Goal: Task Accomplishment & Management: Complete application form

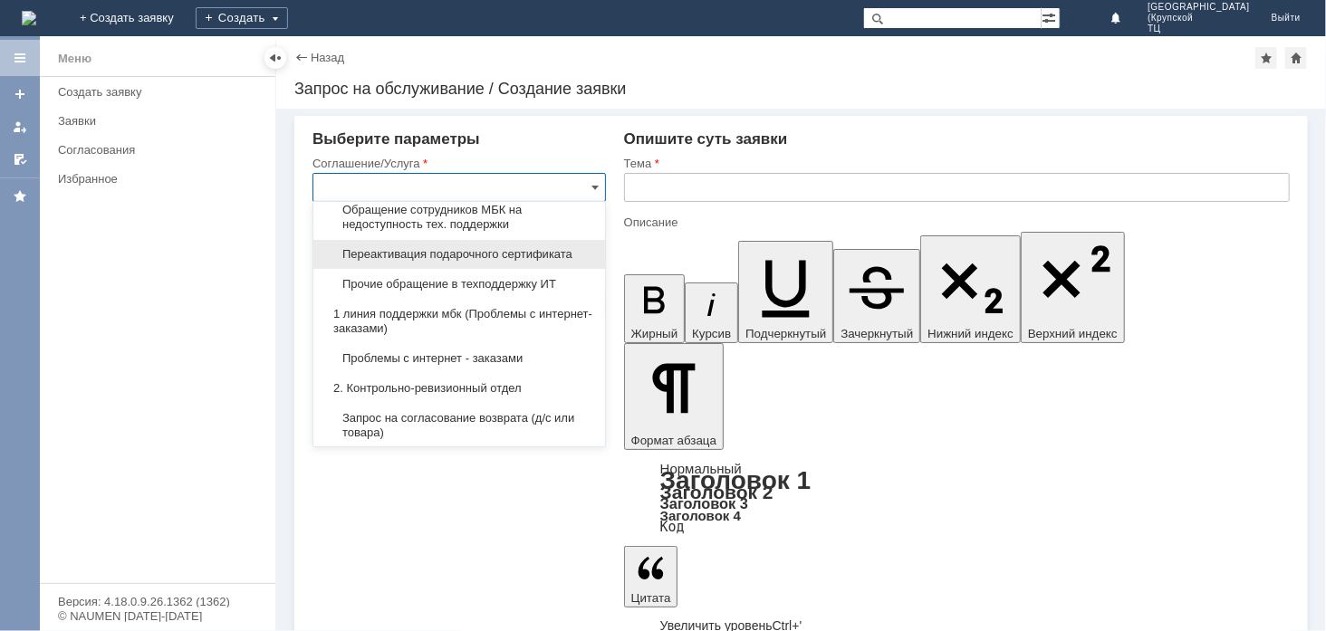
scroll to position [201, 0]
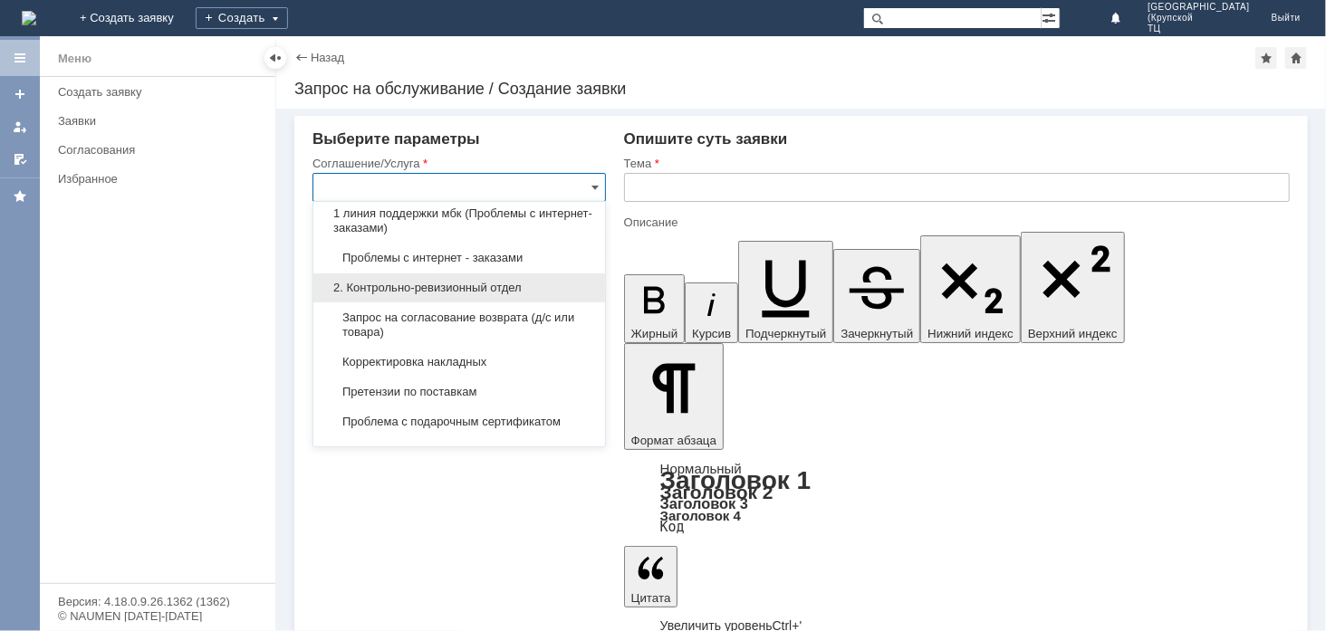
click at [486, 290] on span "2. Контрольно-ревизионный отдел" at bounding box center [459, 288] width 270 height 14
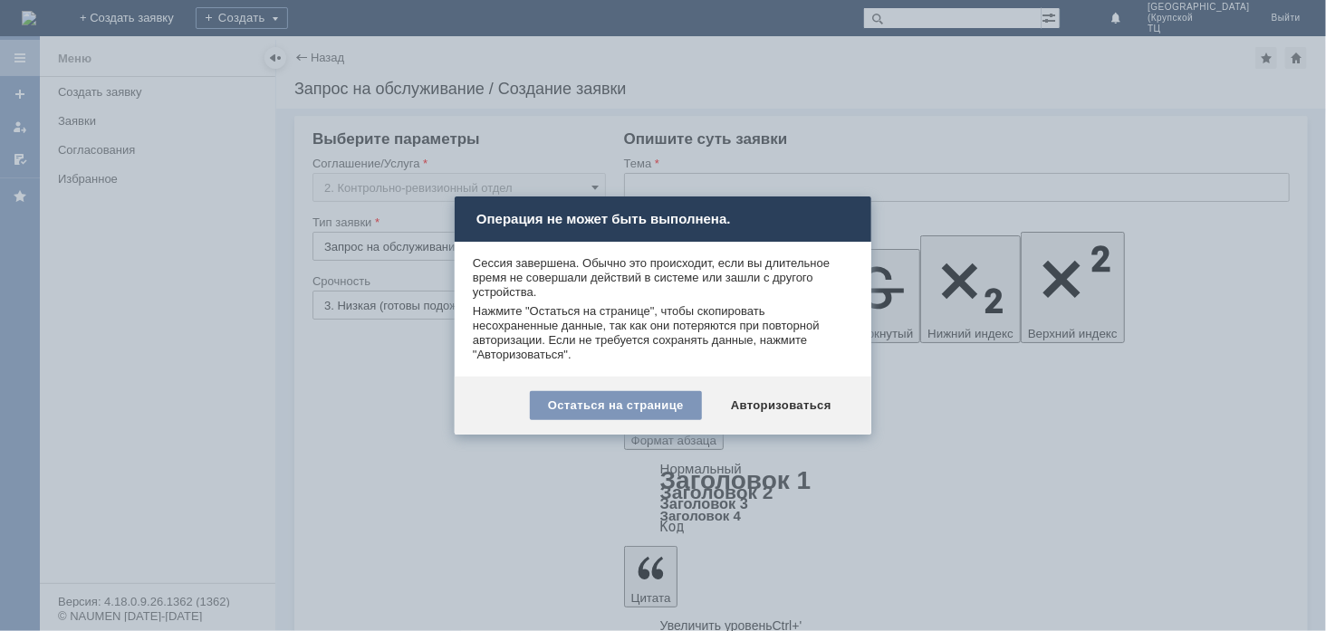
type input "2. Контрольно-ревизионный отдел"
click at [828, 398] on div "Авторизоваться" at bounding box center [781, 405] width 137 height 29
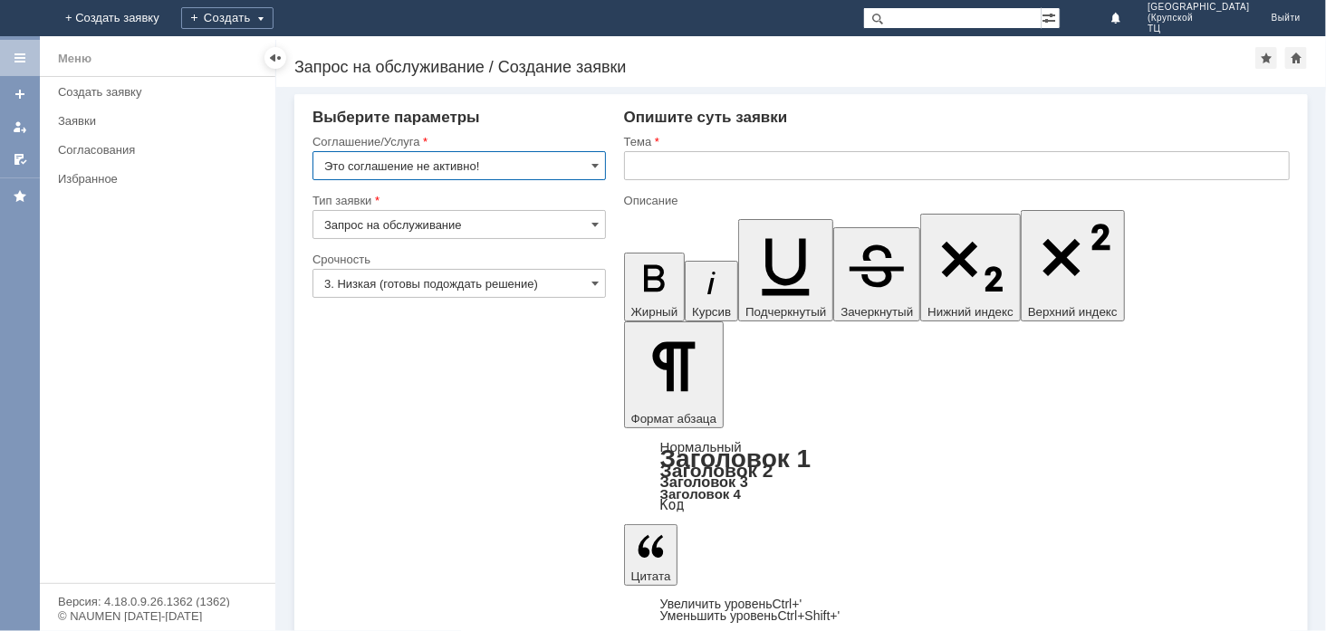
click at [571, 174] on input "Это соглашение не активно!" at bounding box center [458, 165] width 293 height 29
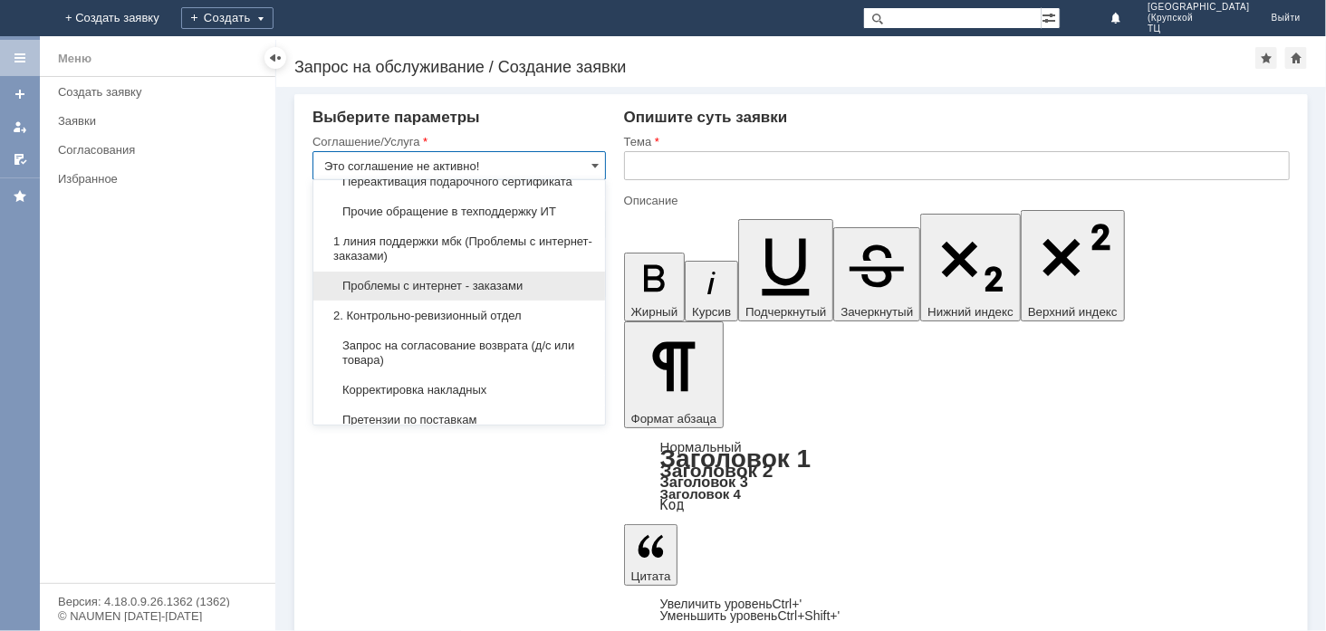
scroll to position [201, 0]
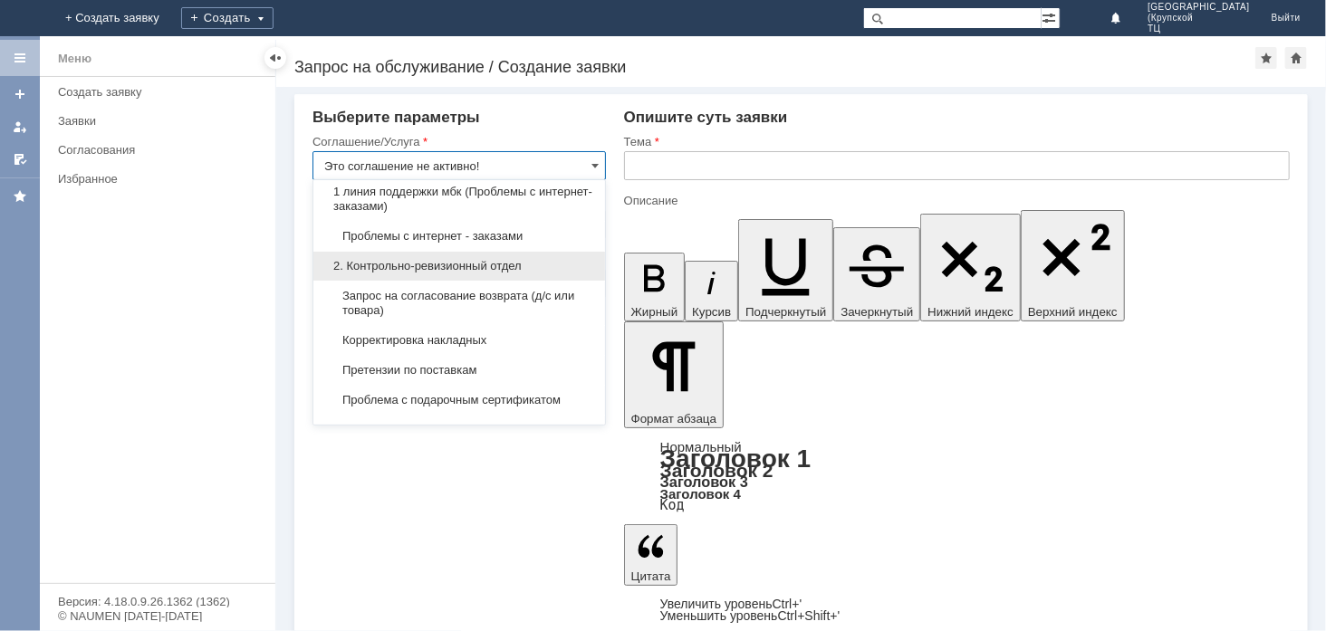
click at [482, 274] on span "2. Контрольно-ревизионный отдел" at bounding box center [459, 266] width 270 height 14
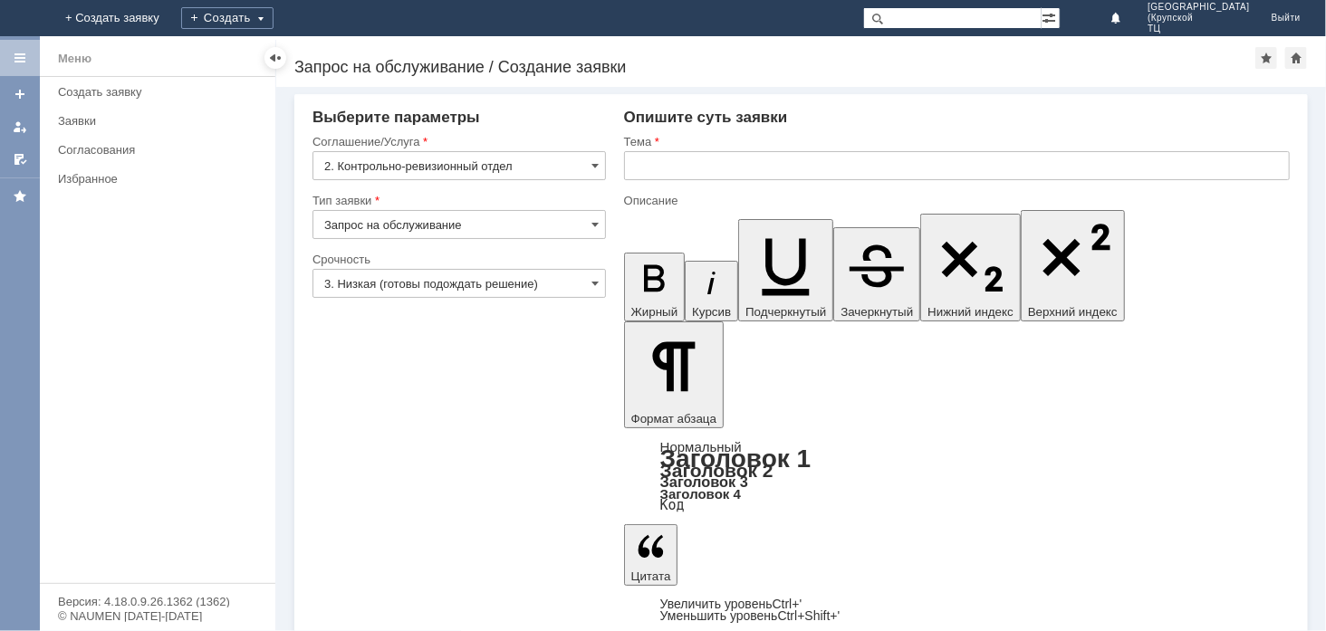
type input "2. Контрольно-ревизионный отдел"
click at [465, 221] on input "Запрос на обслуживание" at bounding box center [458, 224] width 293 height 29
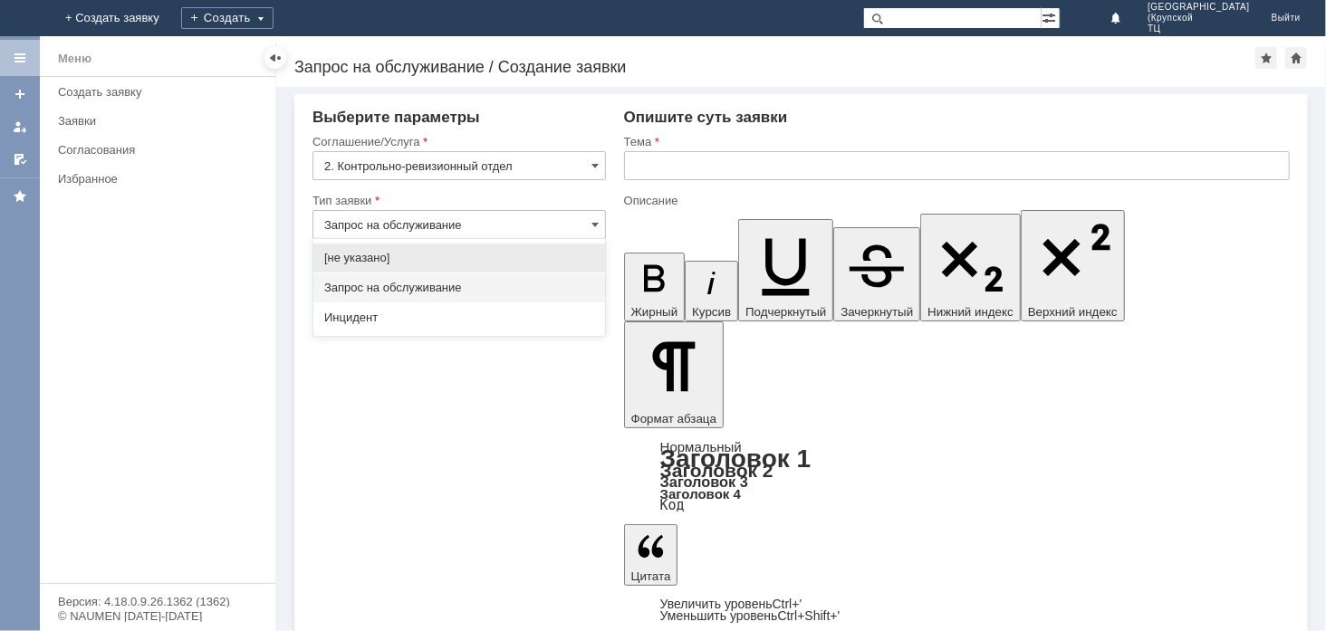
click at [456, 287] on span "Запрос на обслуживание" at bounding box center [459, 288] width 270 height 14
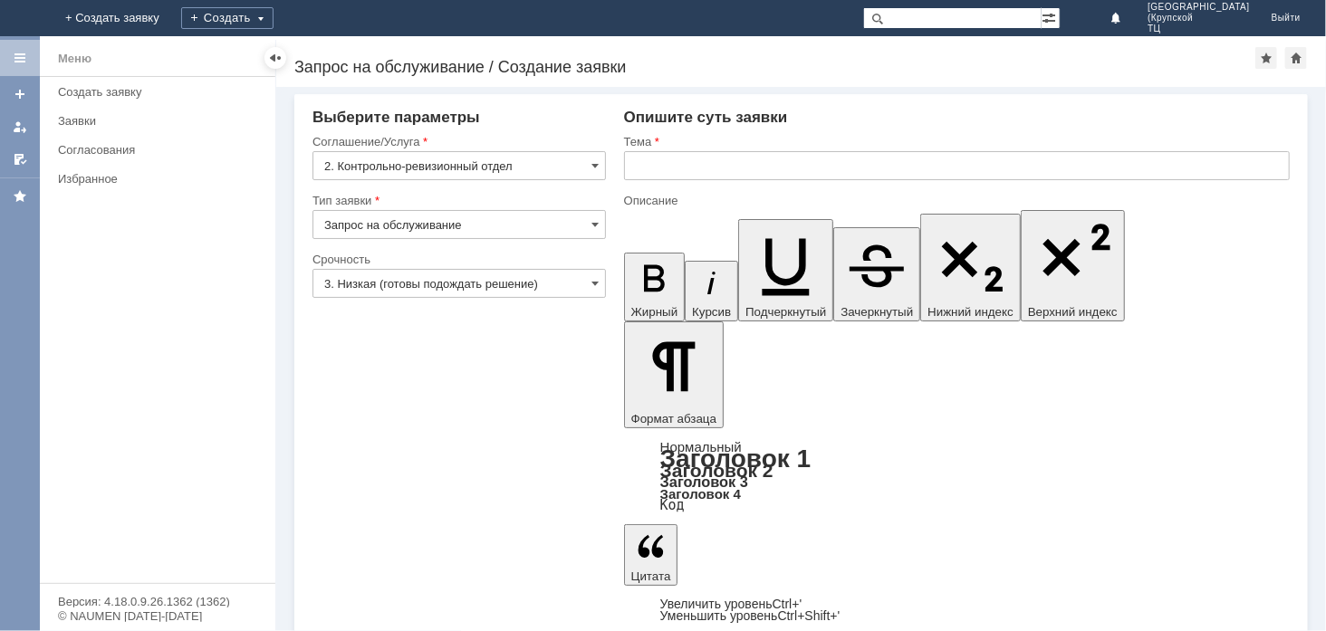
type input "Запрос на обслуживание"
click at [648, 167] on input "text" at bounding box center [957, 165] width 666 height 29
type input "акт расхождения"
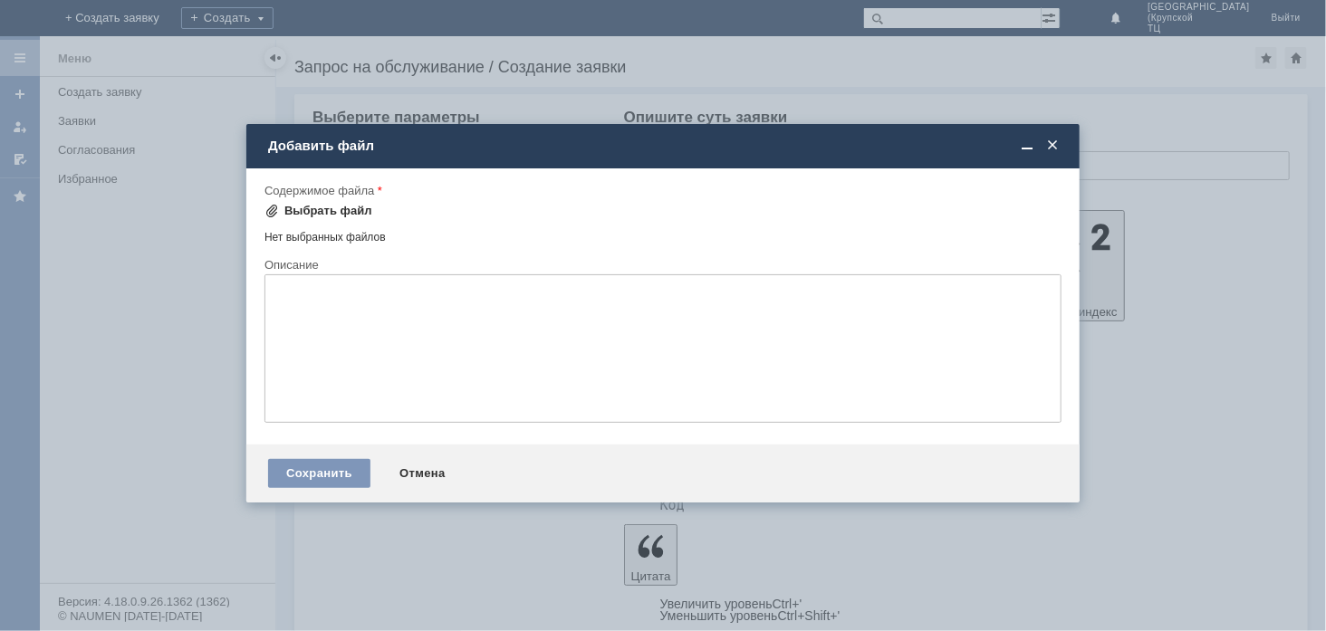
click at [315, 209] on div "Выбрать файл" at bounding box center [328, 211] width 88 height 14
click at [302, 212] on div "Выбрать файл" at bounding box center [328, 211] width 88 height 14
click at [1056, 139] on span at bounding box center [1052, 146] width 18 height 16
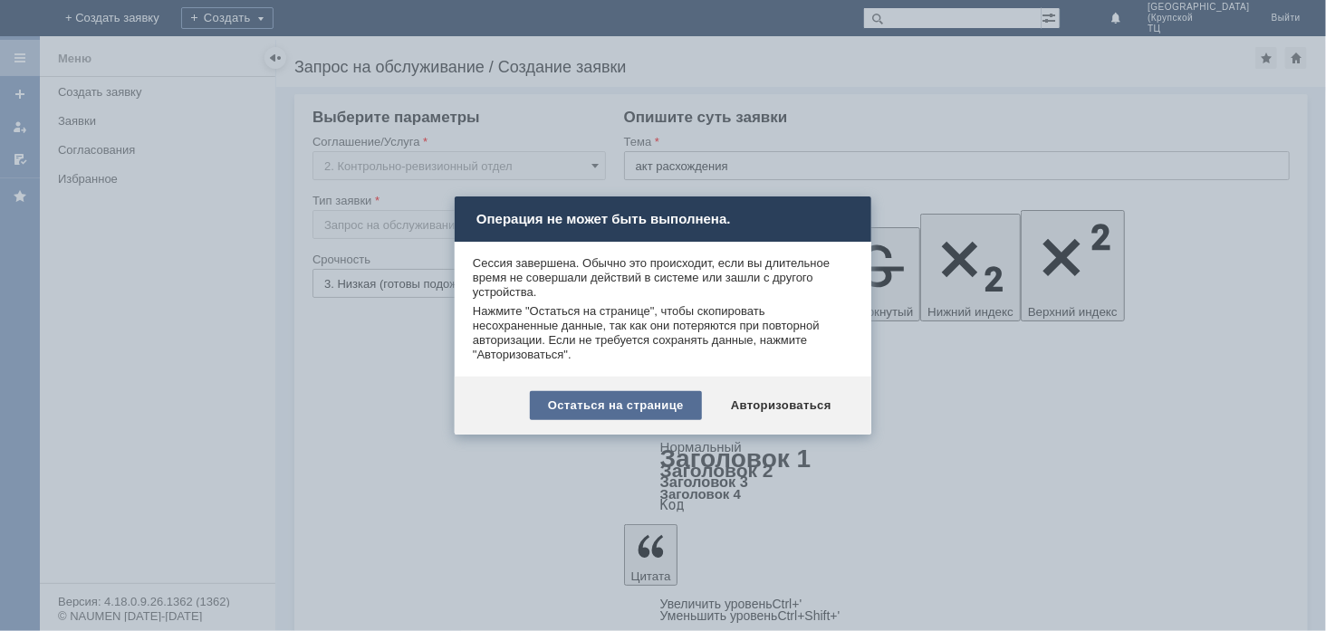
click at [648, 405] on div "Остаться на странице" at bounding box center [616, 405] width 172 height 29
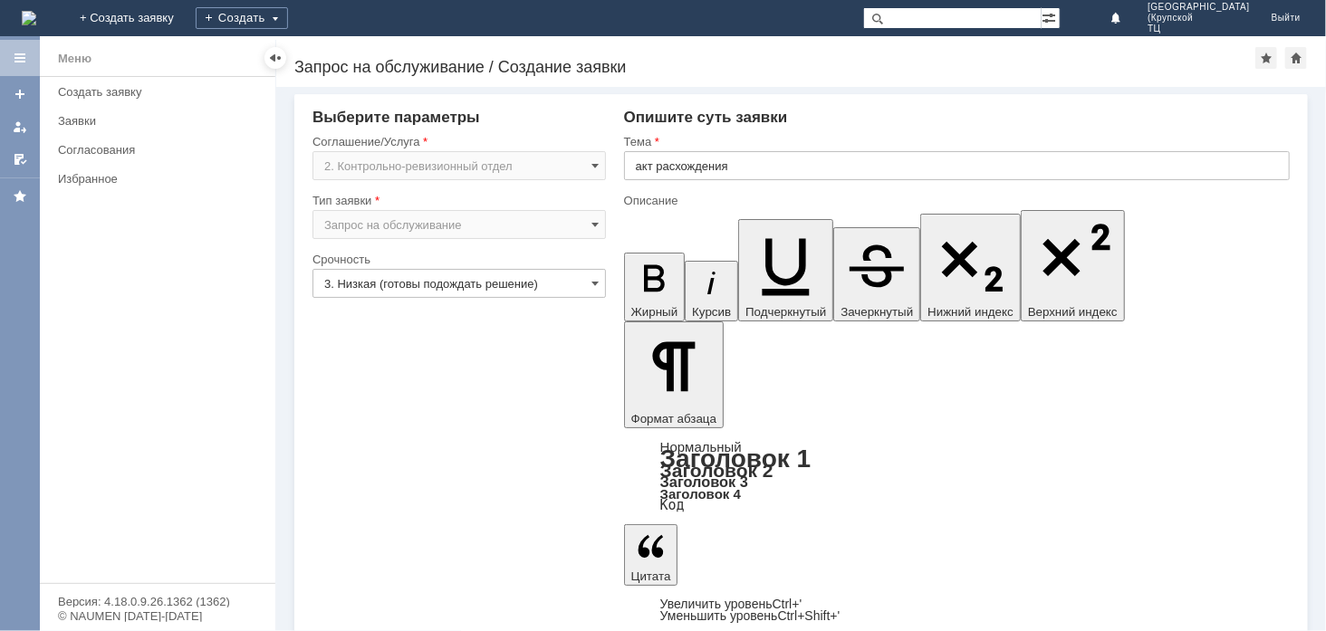
drag, startPoint x: 800, startPoint y: 4713, endPoint x: 631, endPoint y: 4685, distance: 170.8
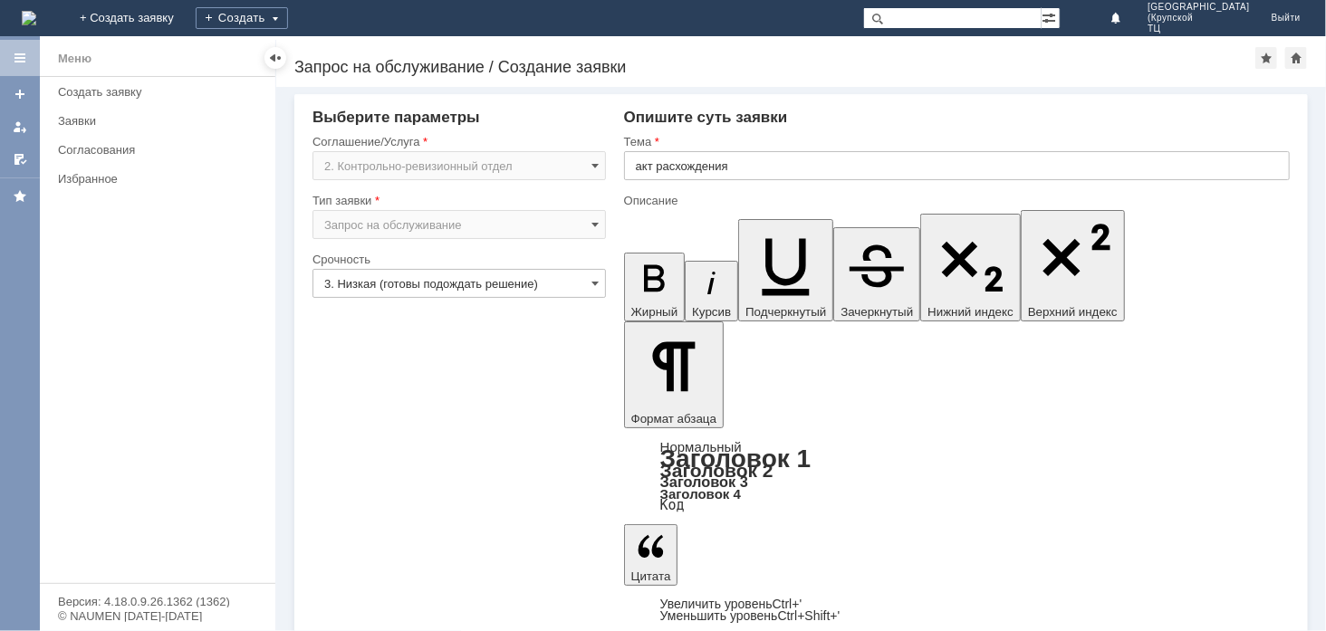
copy div "Здравствуйте , пришли коробки с Рима № 37 55 Приняли их в одну из наших накладн…"
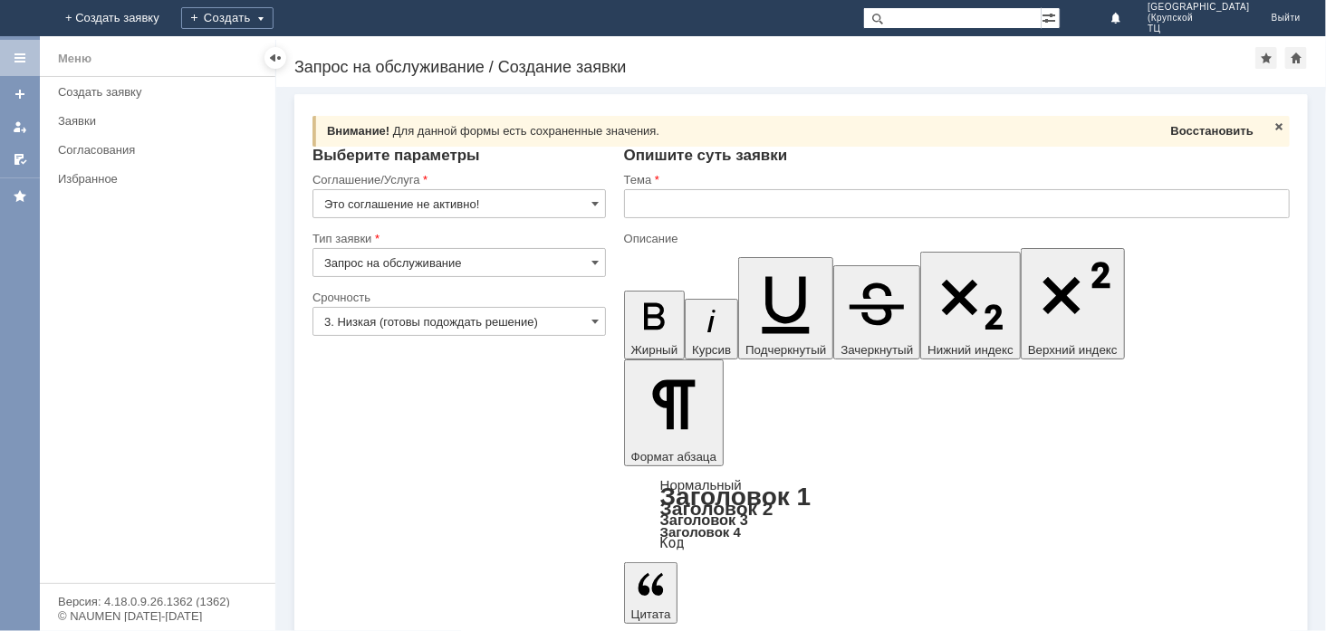
click at [1189, 132] on span "Восстановить" at bounding box center [1212, 131] width 82 height 14
type input "акт расхождения"
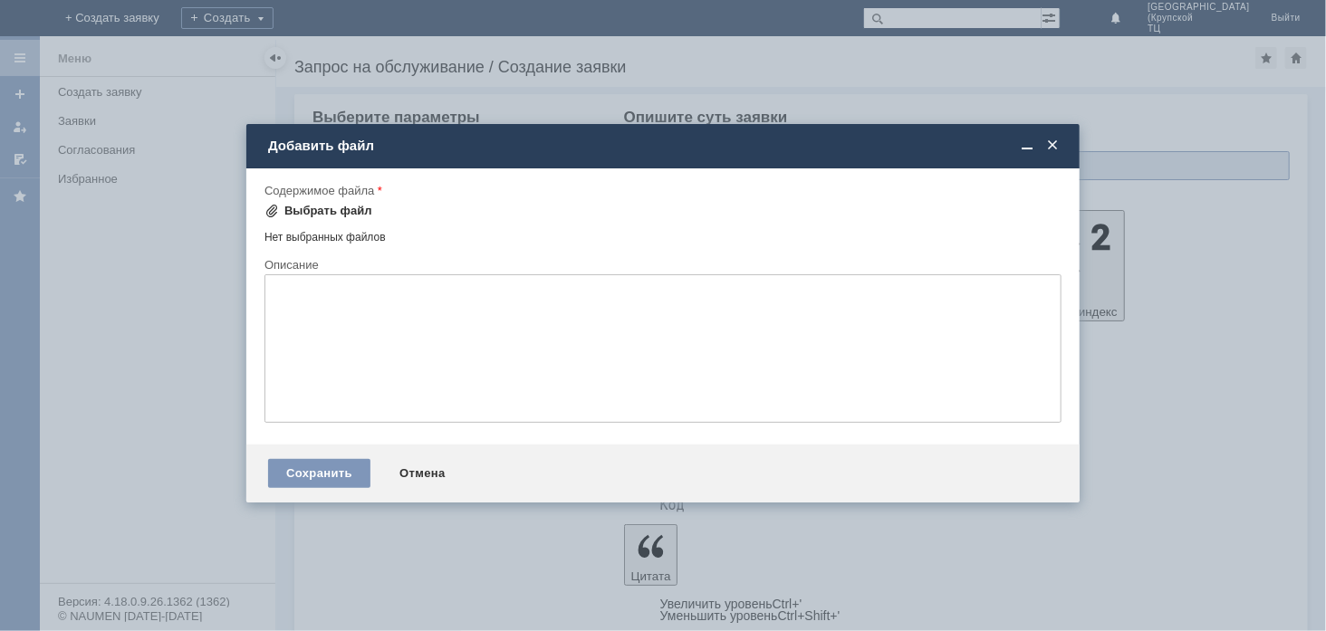
click at [308, 212] on div "Выбрать файл" at bounding box center [328, 211] width 88 height 14
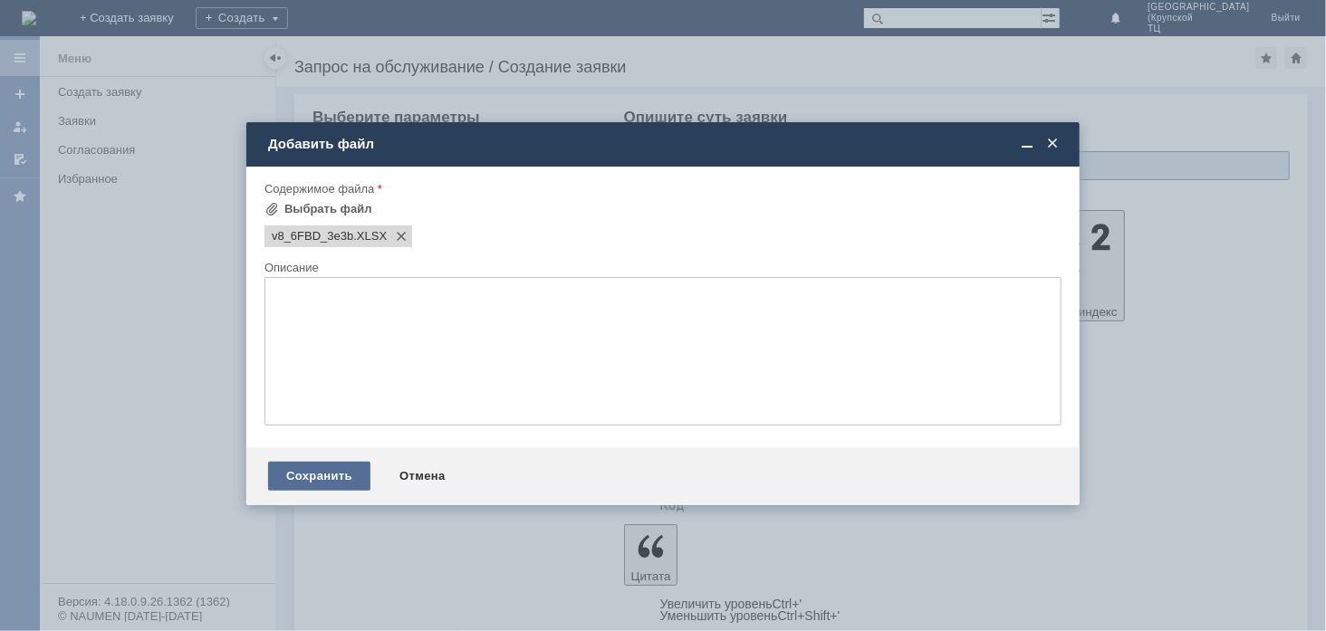
click at [346, 485] on div "Сохранить" at bounding box center [319, 476] width 102 height 29
